Goal: Check status: Check status

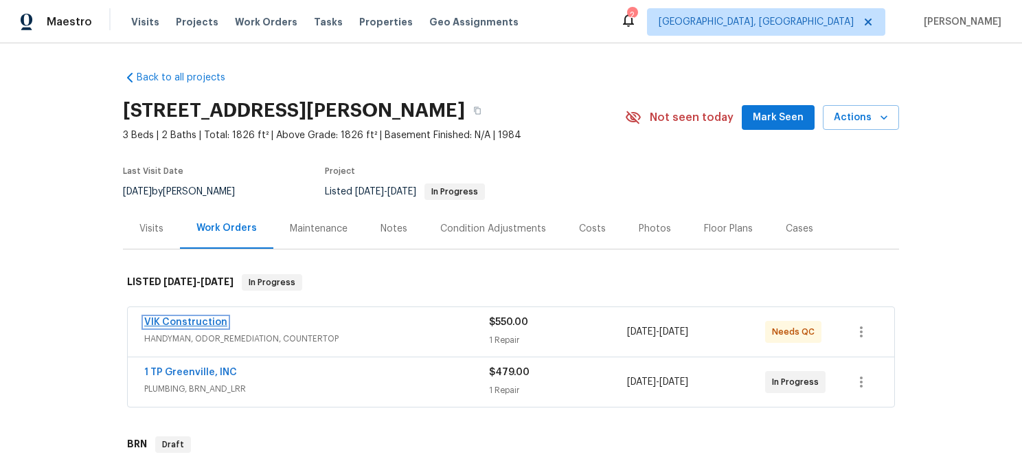
click at [161, 325] on link "VIK Construction" at bounding box center [185, 322] width 83 height 10
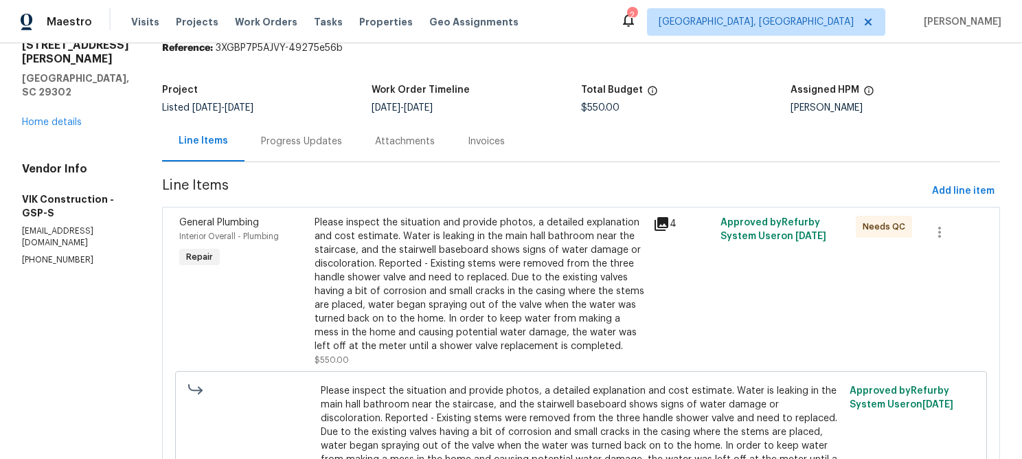
scroll to position [108, 0]
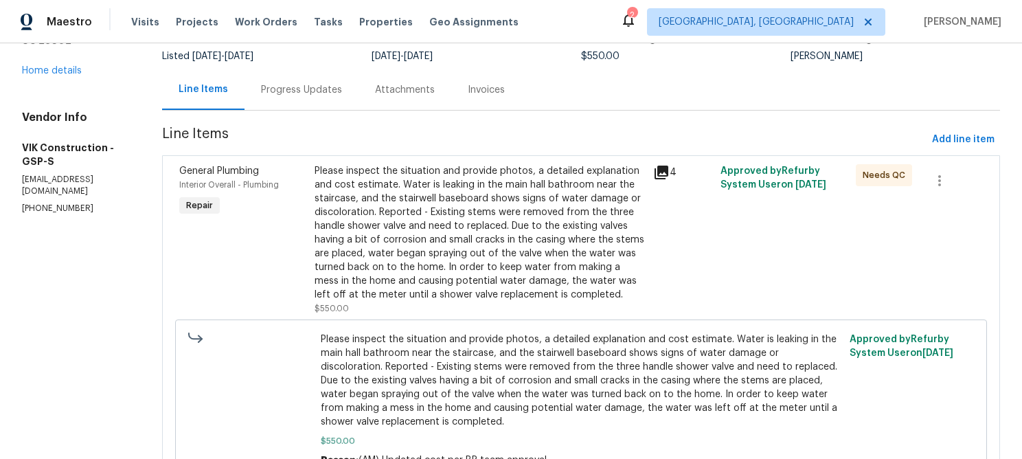
click at [668, 170] on icon at bounding box center [661, 172] width 14 height 14
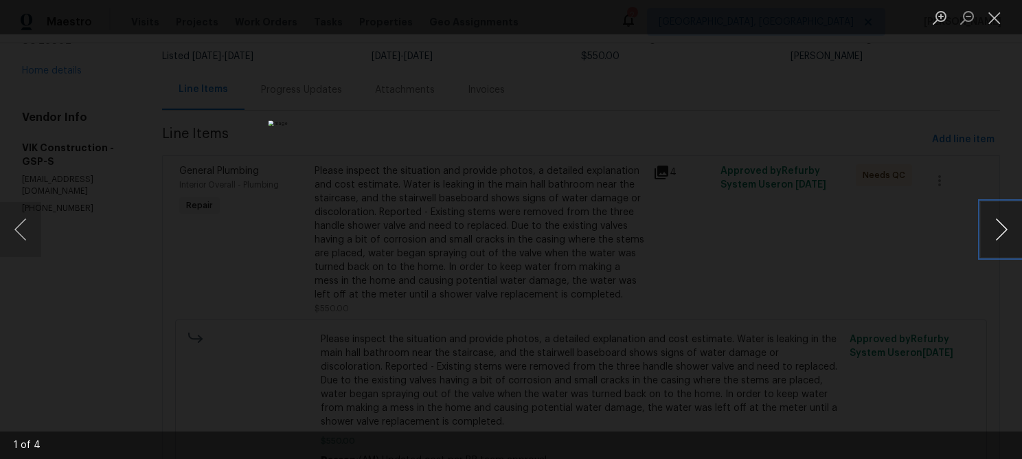
click at [996, 230] on button "Next image" at bounding box center [1000, 229] width 41 height 55
click at [996, 231] on button "Next image" at bounding box center [1000, 229] width 41 height 55
click at [996, 232] on button "Next image" at bounding box center [1000, 229] width 41 height 55
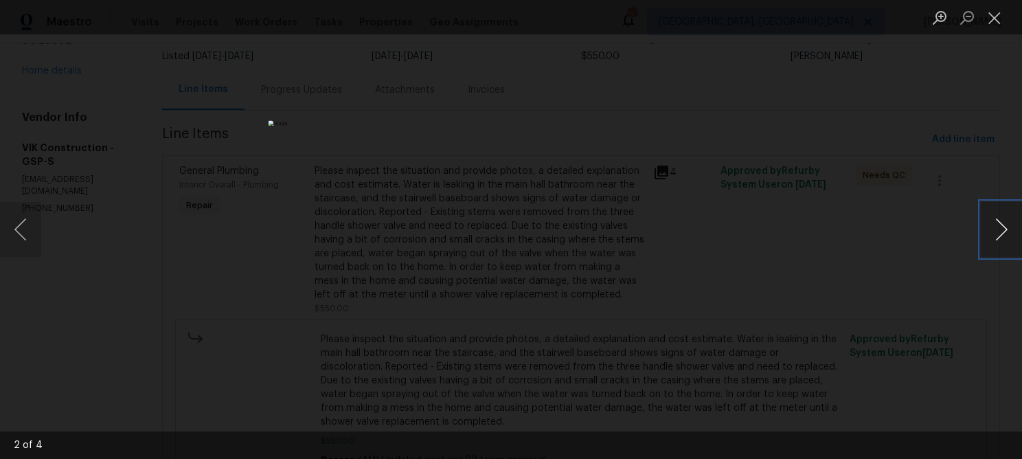
click at [996, 233] on button "Next image" at bounding box center [1000, 229] width 41 height 55
click at [996, 234] on button "Next image" at bounding box center [1000, 229] width 41 height 55
click at [996, 236] on button "Next image" at bounding box center [1000, 229] width 41 height 55
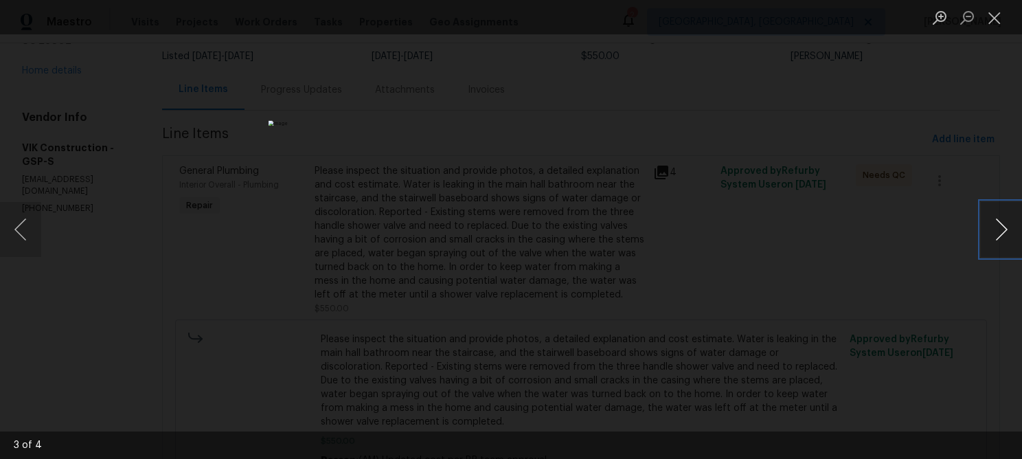
click at [996, 236] on button "Next image" at bounding box center [1000, 229] width 41 height 55
click at [885, 263] on div "Lightbox" at bounding box center [511, 229] width 1022 height 459
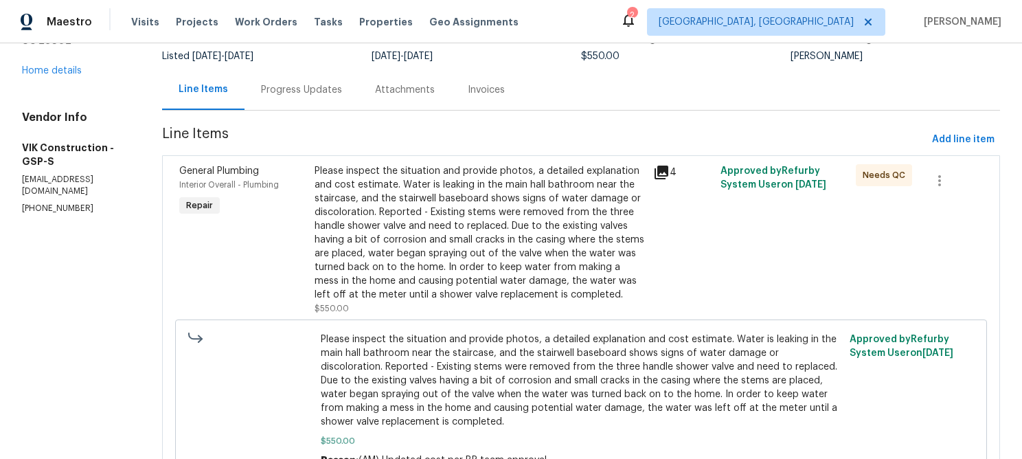
click at [338, 90] on div "Progress Updates" at bounding box center [301, 90] width 81 height 14
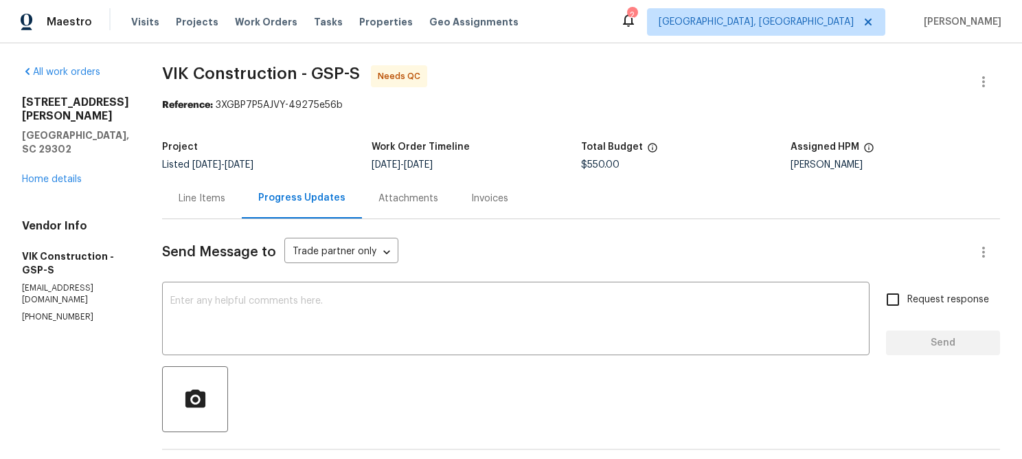
click at [225, 194] on div "Line Items" at bounding box center [202, 199] width 47 height 14
